Goal: Ask a question

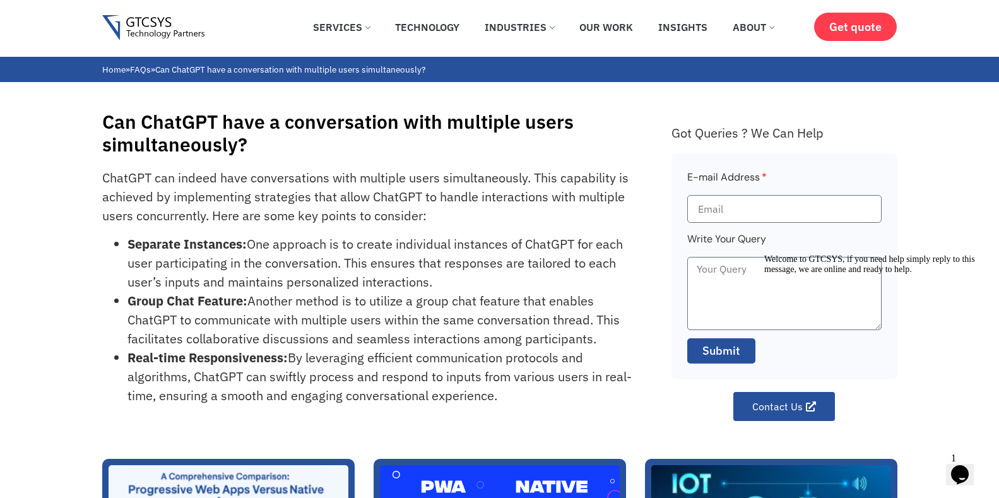
click at [965, 465] on icon "Chat widget" at bounding box center [960, 474] width 18 height 19
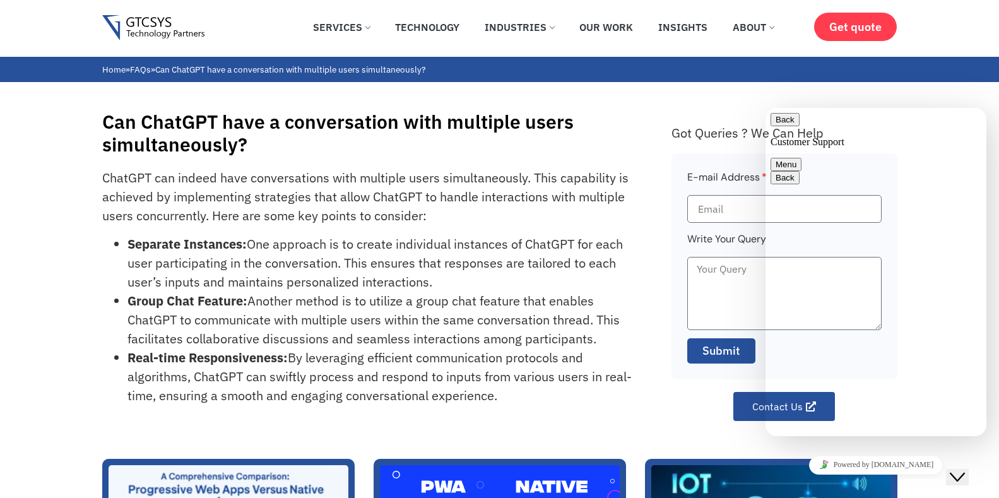
type textarea "does the group chat feature apply to only the paid accounts?"
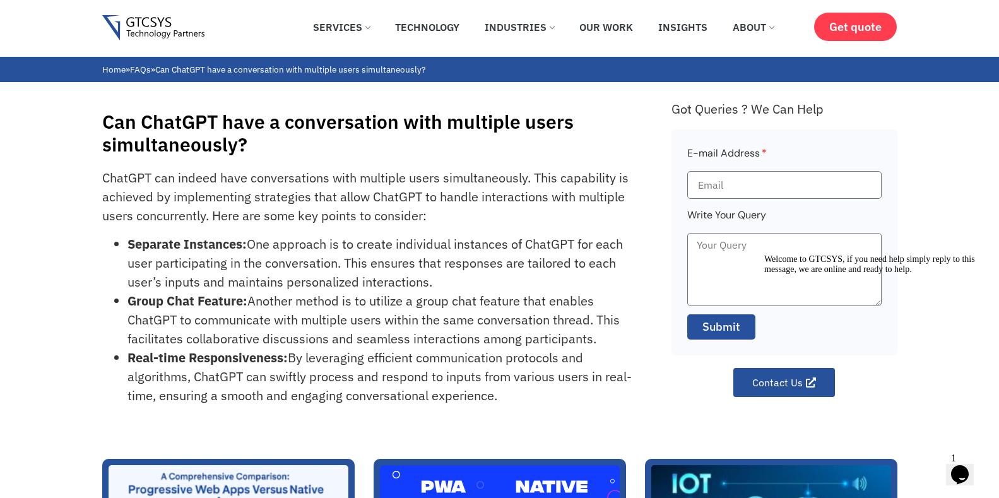
click at [966, 465] on icon "Chat widget" at bounding box center [960, 474] width 18 height 19
